Goal: Transaction & Acquisition: Purchase product/service

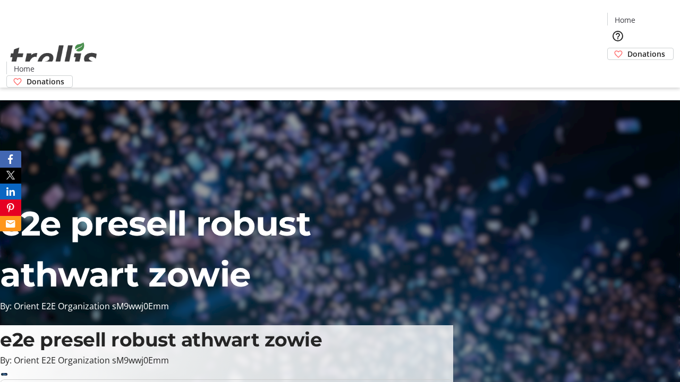
click at [627, 48] on span "Donations" at bounding box center [646, 53] width 38 height 11
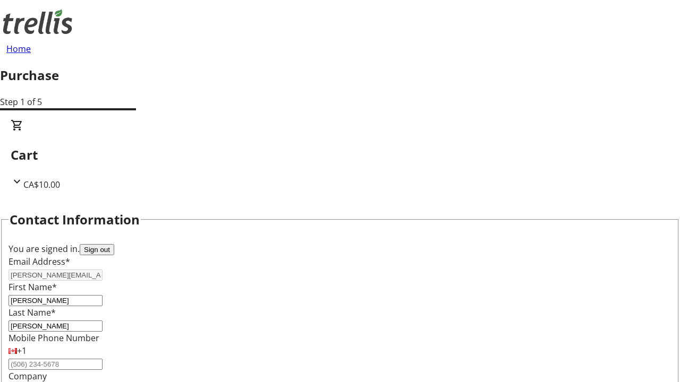
select select "BC"
select select "CA"
type input "Kelowna"
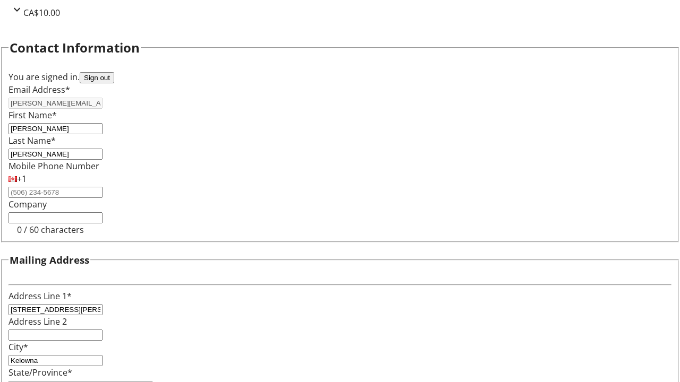
type input "V1Y 0C2"
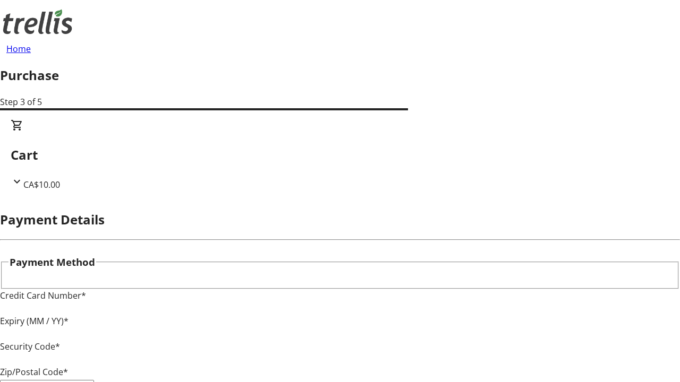
type input "V1Y 0C2"
